Goal: Check status: Check status

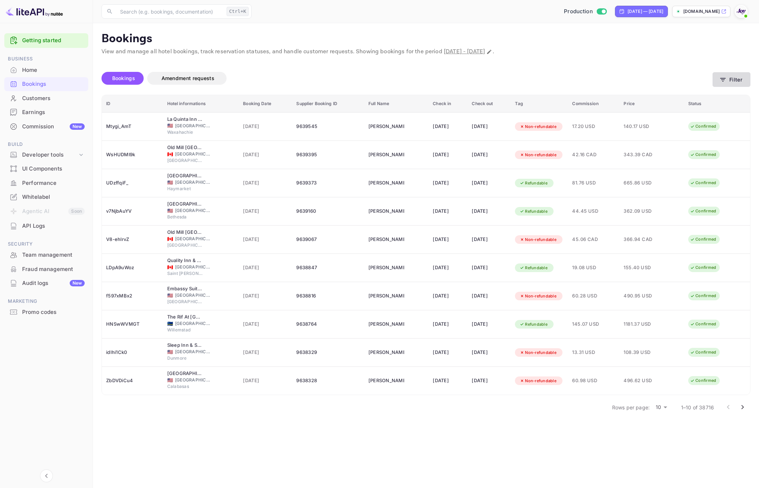
click at [734, 84] on button "Filter" at bounding box center [732, 79] width 38 height 15
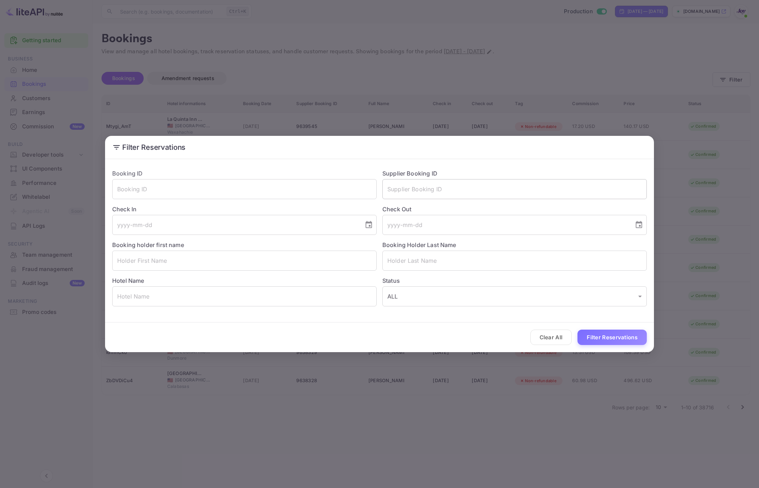
click at [421, 196] on input "text" at bounding box center [515, 189] width 265 height 20
paste input "8436906"
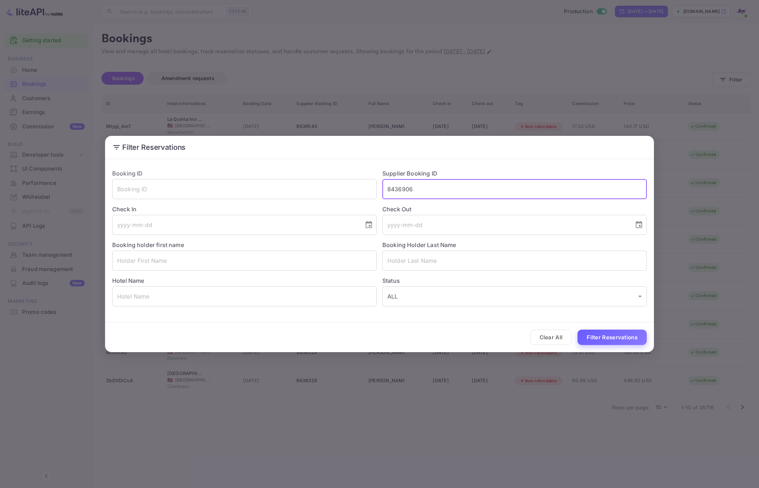
type input "8436906"
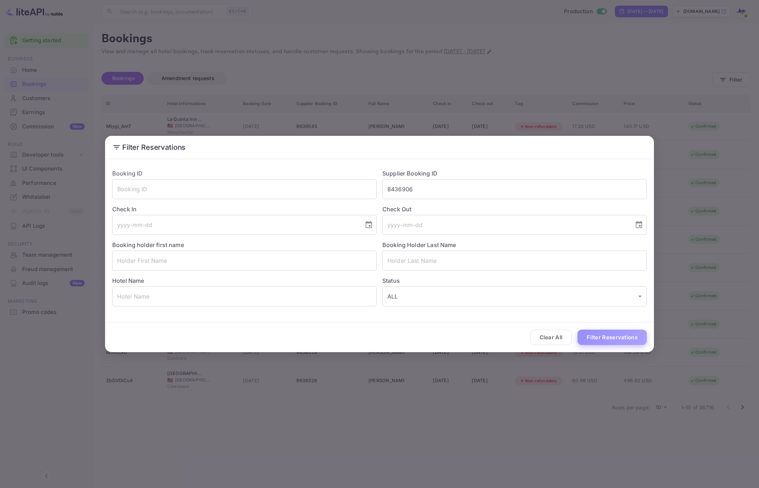
click at [620, 340] on button "Filter Reservations" at bounding box center [612, 337] width 69 height 15
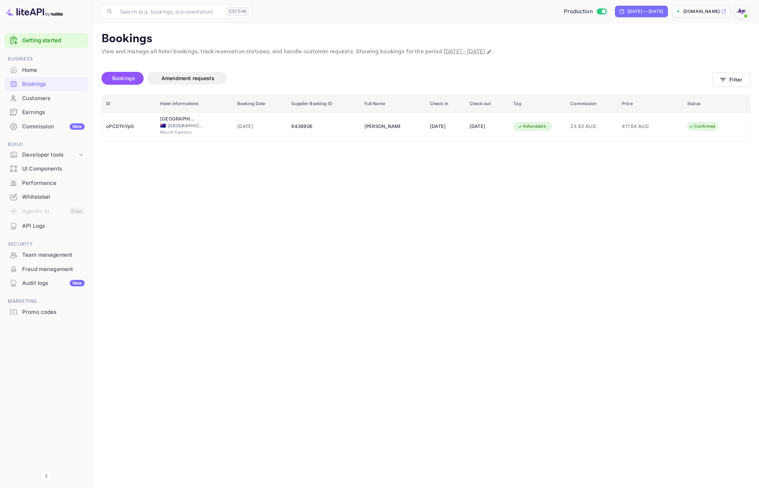
click at [36, 197] on div "Whitelabel" at bounding box center [53, 197] width 63 height 8
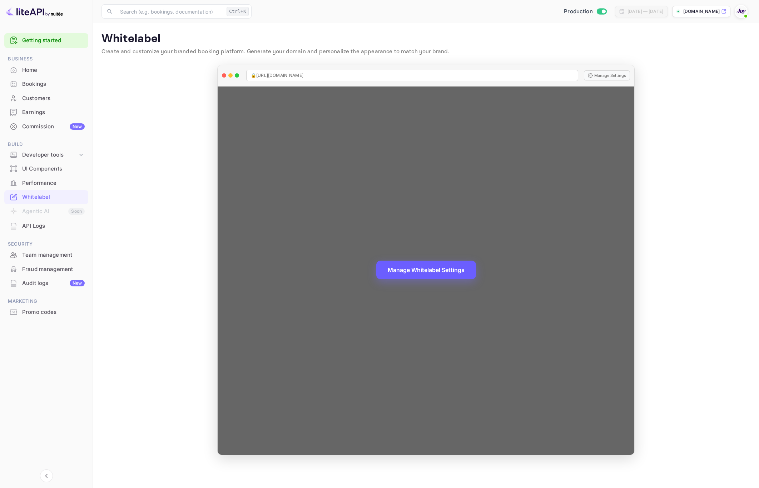
scroll to position [160, 0]
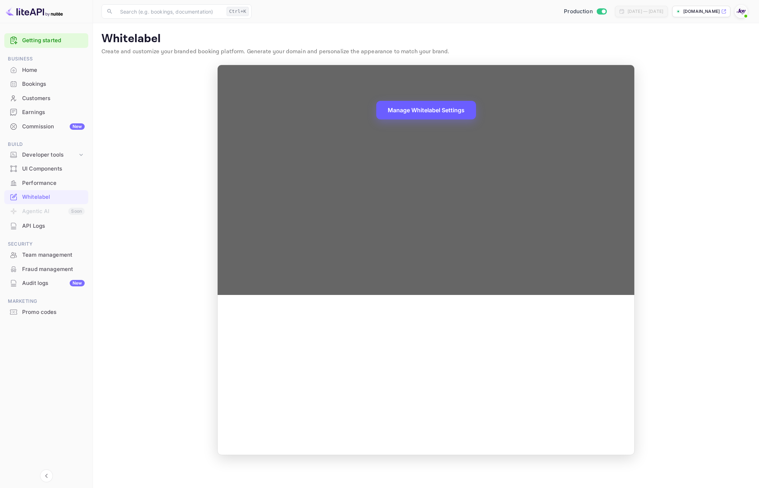
click at [451, 111] on button "Manage Whitelabel Settings" at bounding box center [426, 110] width 100 height 19
